Goal: Find specific page/section: Find specific page/section

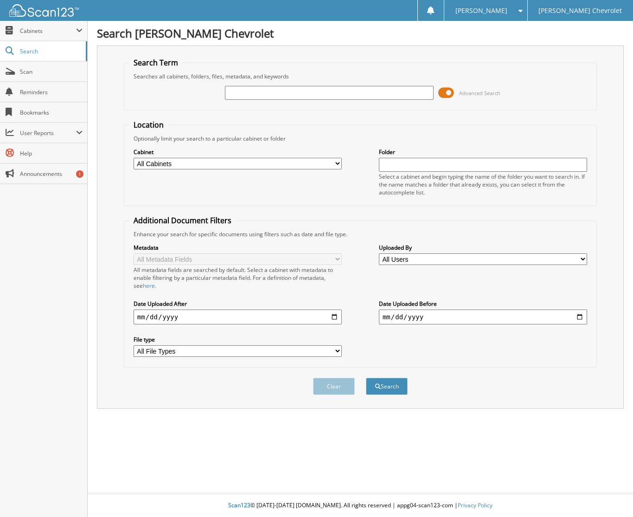
click at [235, 94] on input "text" at bounding box center [329, 93] width 208 height 14
type input "[US_VEHICLE_IDENTIFICATION_NUMBER]"
click at [366, 378] on button "Search" at bounding box center [387, 386] width 42 height 17
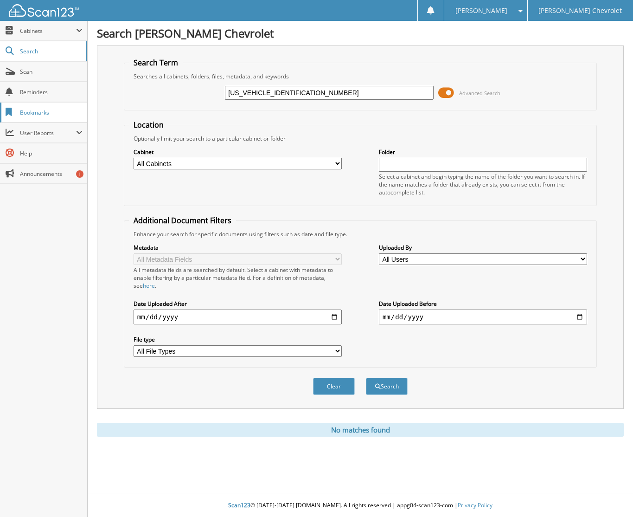
drag, startPoint x: 312, startPoint y: 97, endPoint x: 78, endPoint y: 105, distance: 234.5
click at [87, 105] on body "Fran B. Settings Logout John Megel Chevrolet Close Cabinets My Company Email Ad…" at bounding box center [316, 258] width 633 height 517
type input "6176349"
click at [366, 378] on button "Search" at bounding box center [387, 386] width 42 height 17
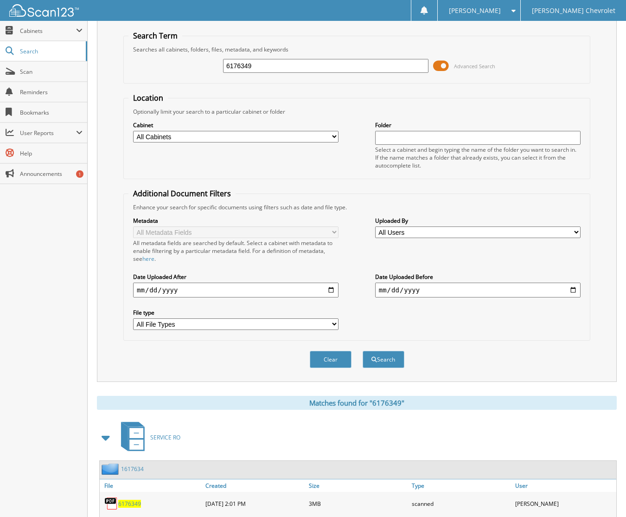
scroll to position [74, 0]
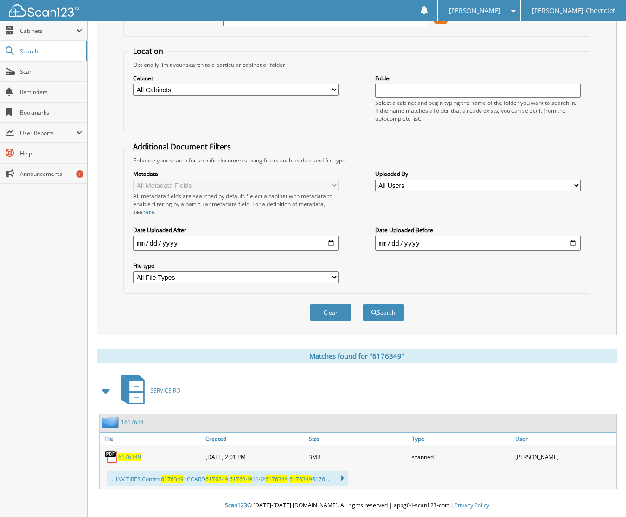
click at [133, 456] on span "6176349" at bounding box center [129, 457] width 23 height 8
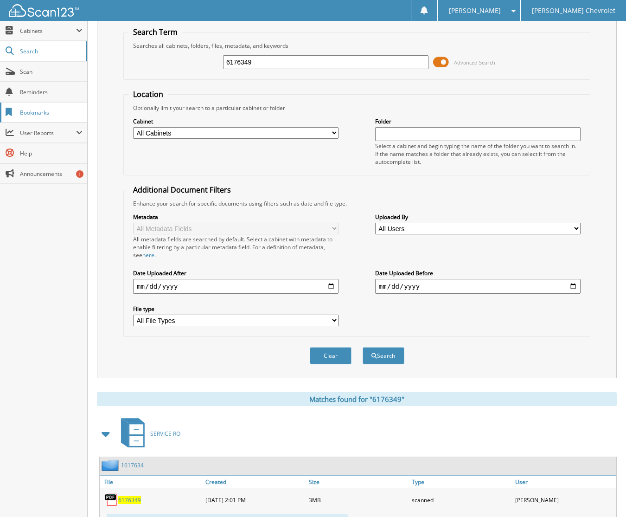
scroll to position [0, 0]
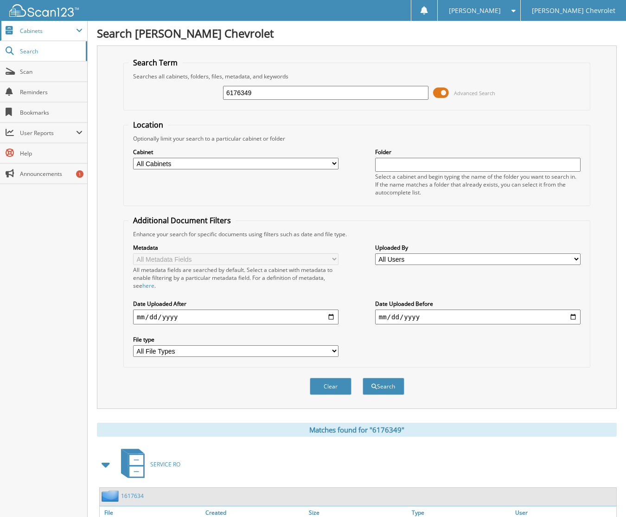
click at [35, 28] on span "Cabinets" at bounding box center [48, 31] width 56 height 8
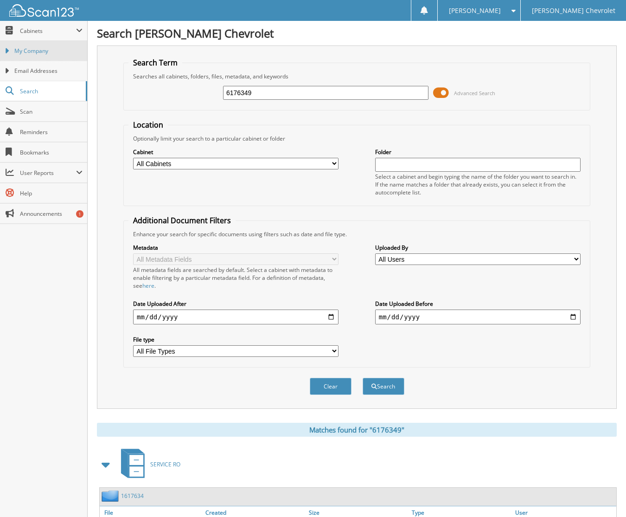
click at [30, 51] on span "My Company" at bounding box center [48, 51] width 68 height 8
